Goal: Information Seeking & Learning: Learn about a topic

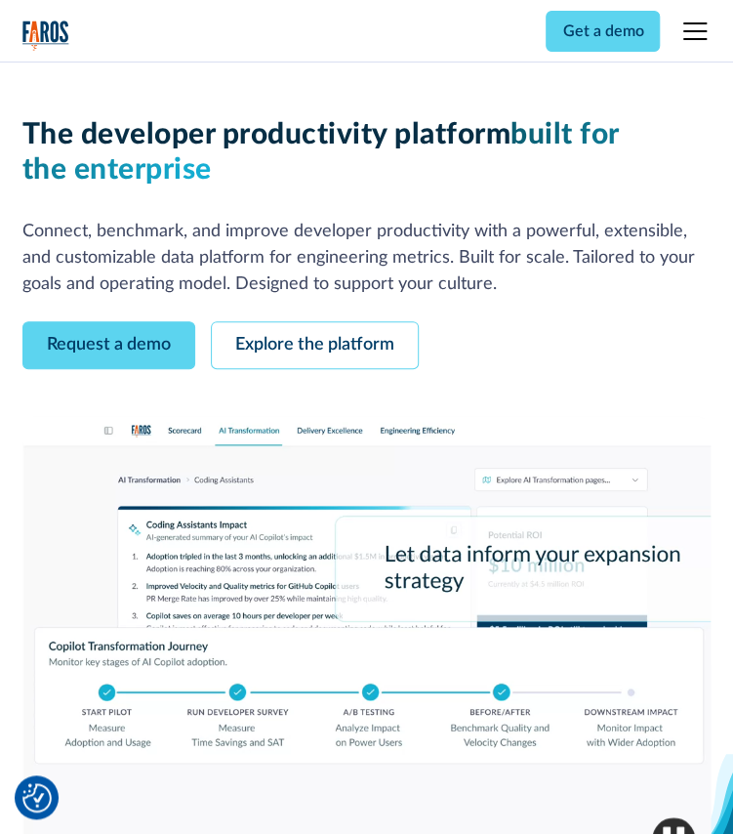
click at [714, 28] on div "menu" at bounding box center [695, 31] width 47 height 47
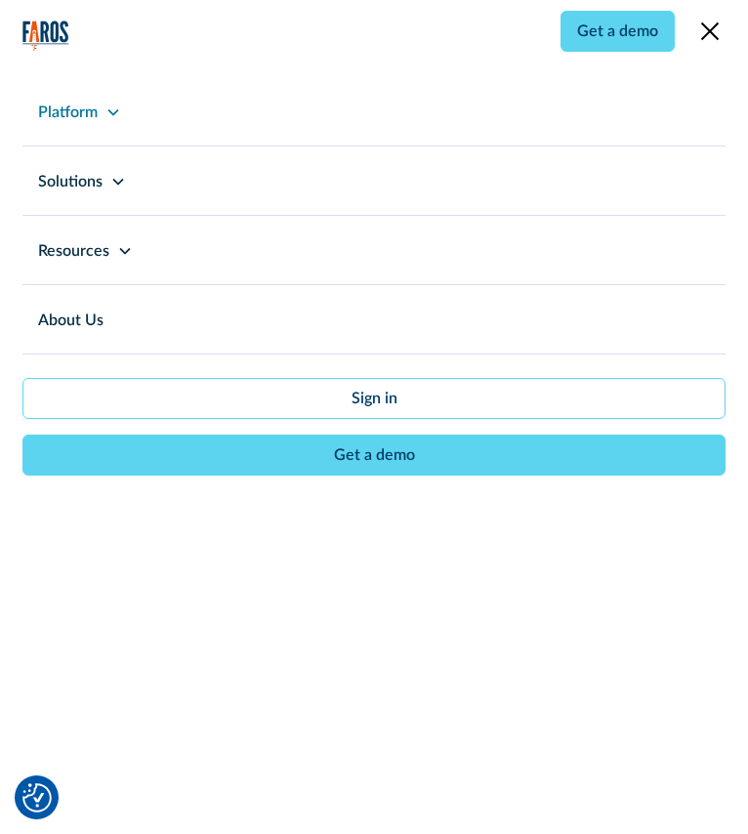
click at [127, 100] on div "Platform" at bounding box center [373, 111] width 703 height 68
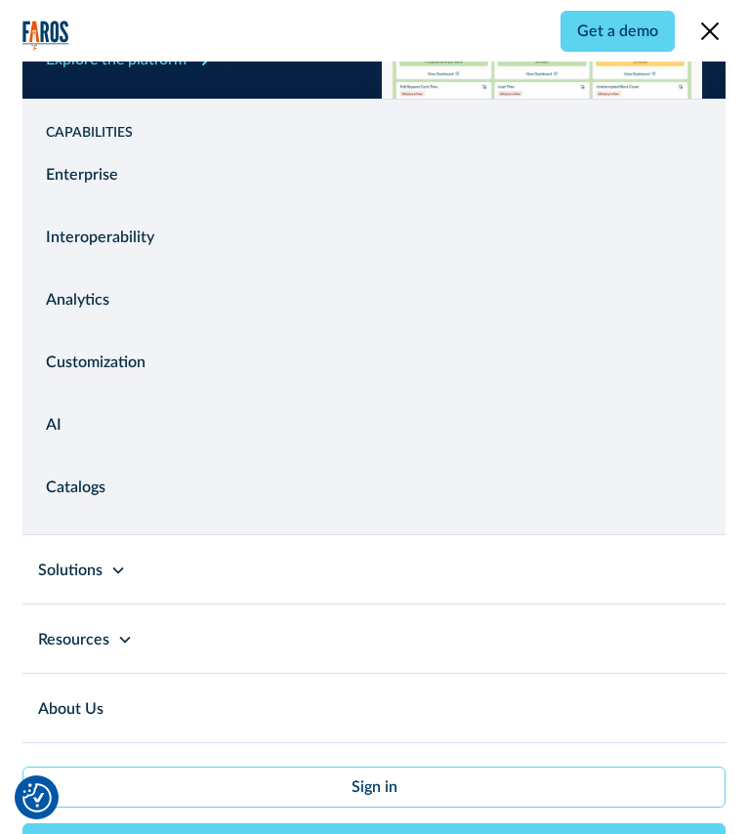
scroll to position [581, 0]
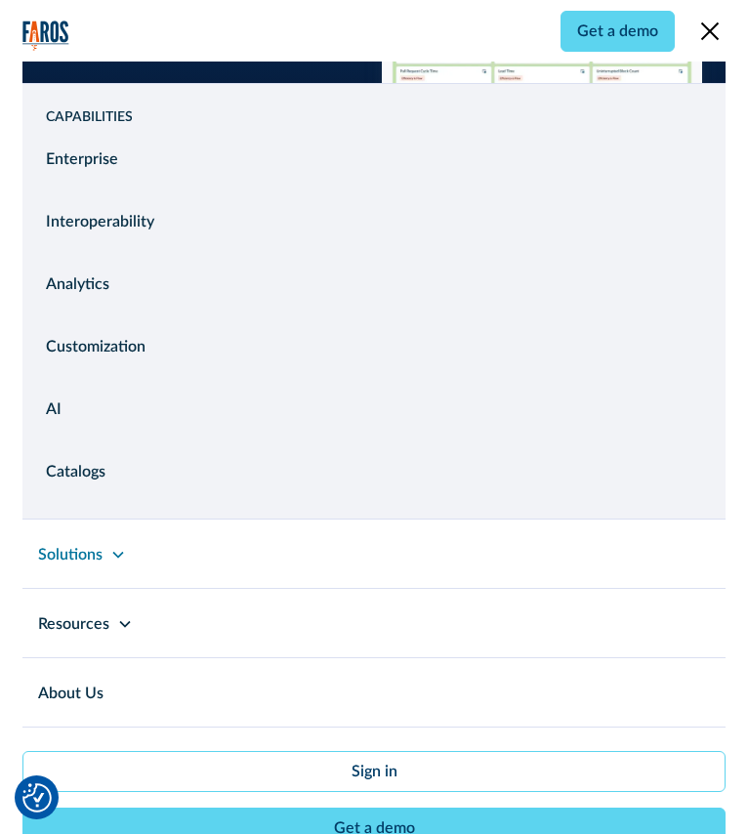
click at [97, 542] on div "Solutions" at bounding box center [373, 554] width 703 height 68
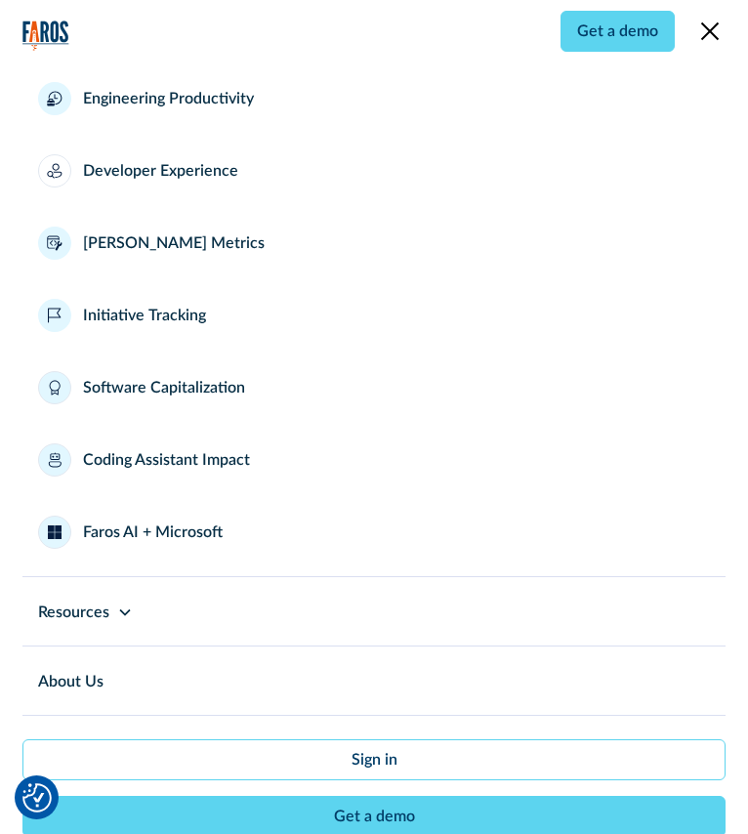
scroll to position [572, 0]
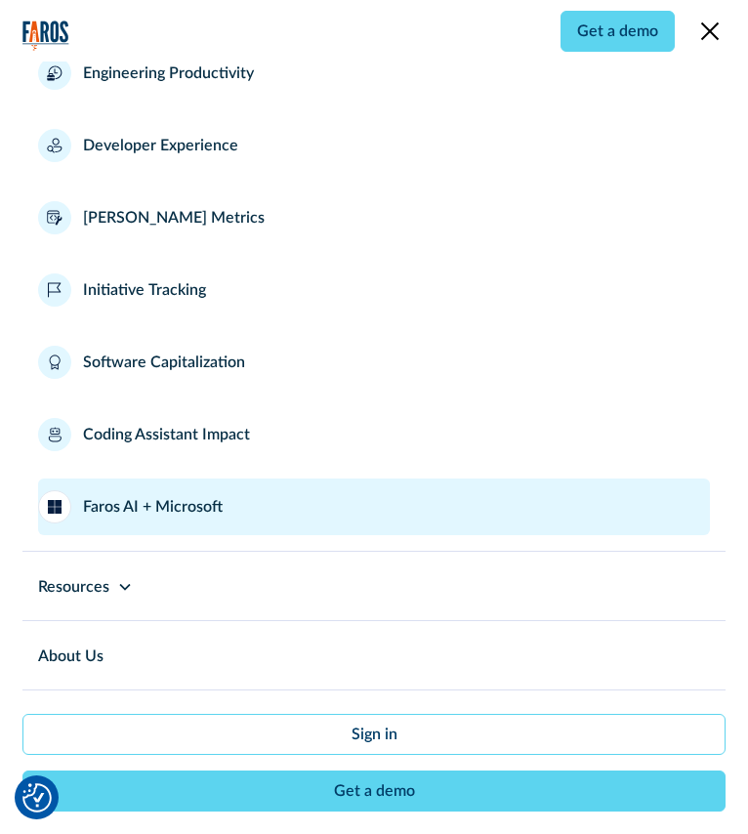
click at [117, 499] on div "Faros AI + Microsoft" at bounding box center [153, 506] width 140 height 23
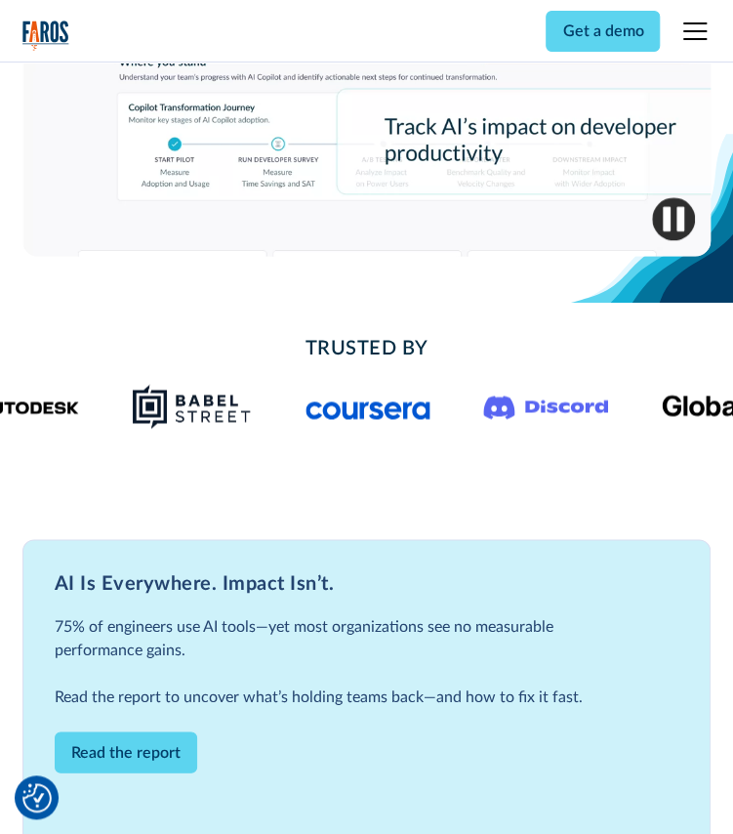
scroll to position [651, 0]
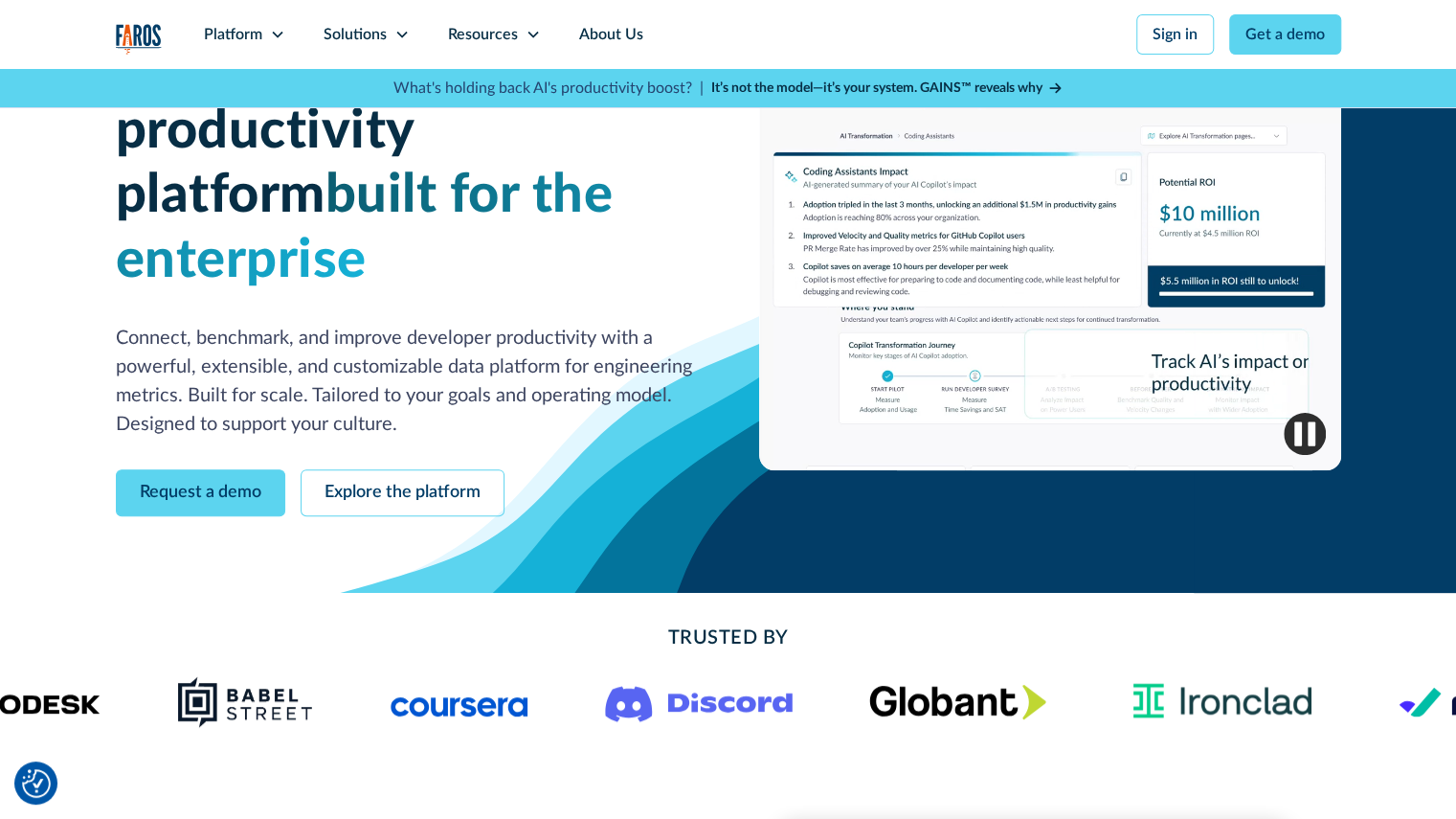
scroll to position [95, 0]
